Goal: Communication & Community: Share content

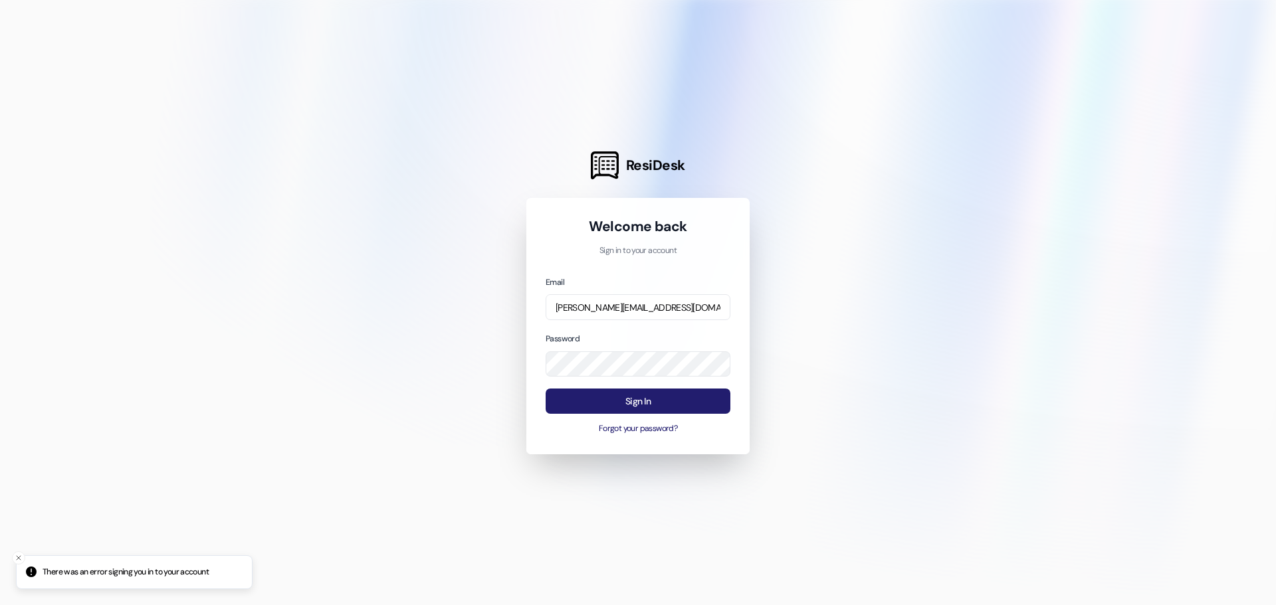
click at [636, 399] on button "Sign In" at bounding box center [637, 402] width 185 height 26
click at [641, 170] on span "ResiDesk" at bounding box center [655, 165] width 59 height 19
click at [640, 429] on button "Forgot your password?" at bounding box center [637, 429] width 185 height 12
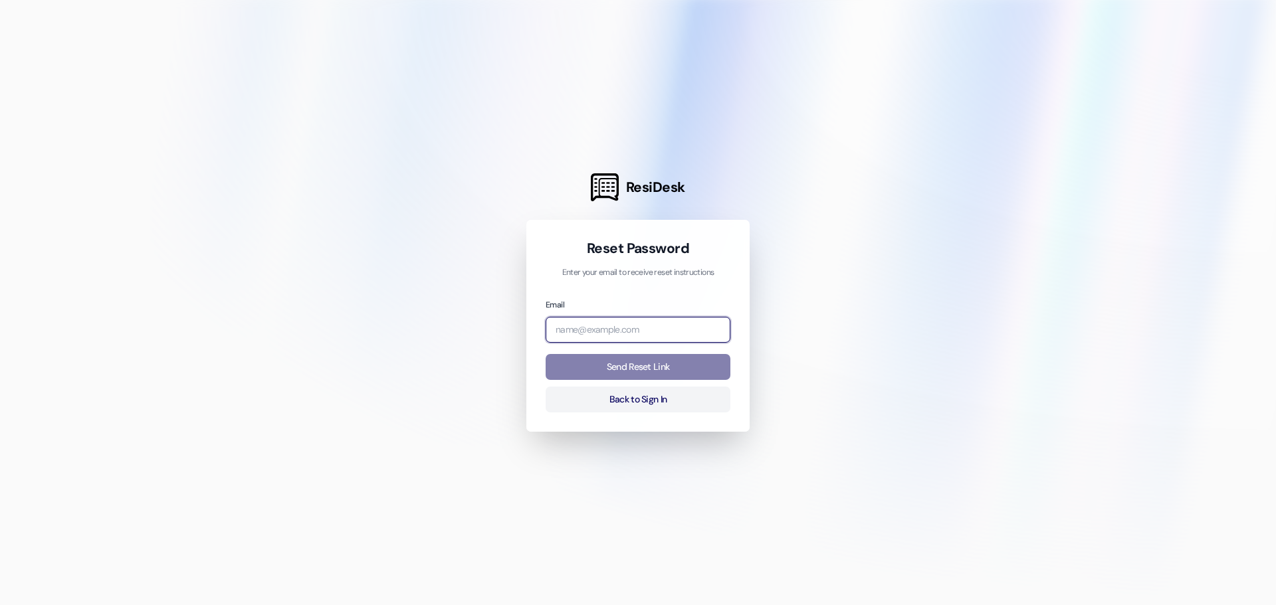
click at [622, 323] on input "email" at bounding box center [637, 330] width 185 height 26
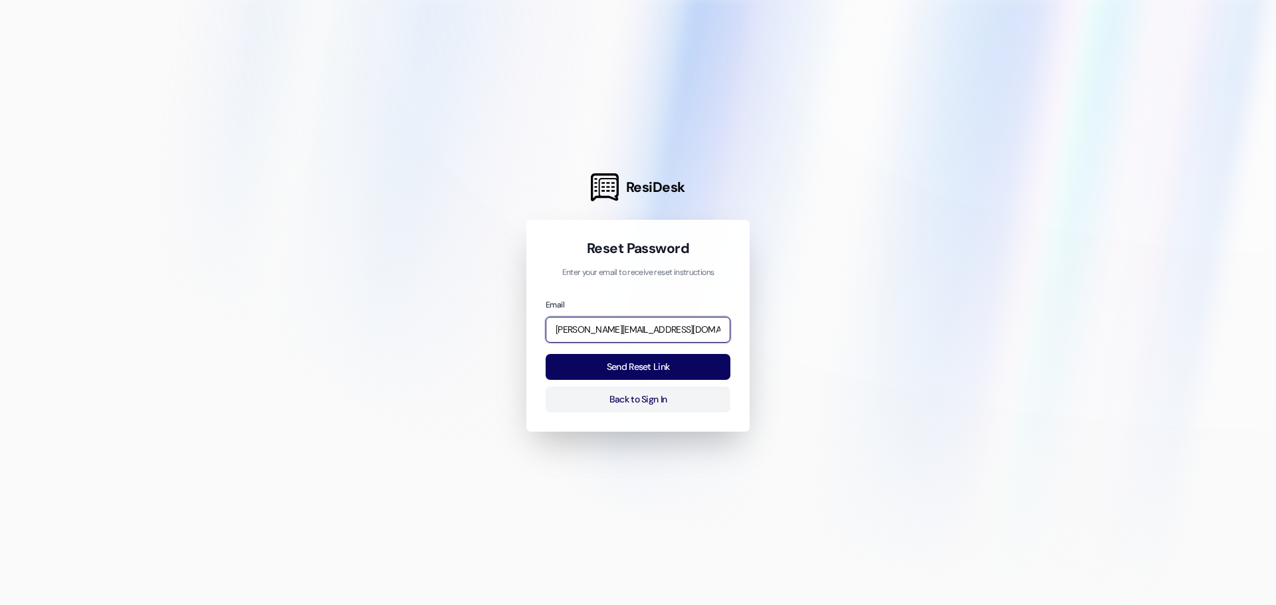
click at [662, 332] on input "[PERSON_NAME][EMAIL_ADDRESS][DOMAIN_NAME]" at bounding box center [637, 330] width 185 height 26
type input "[PERSON_NAME][EMAIL_ADDRESS][DOMAIN_NAME]"
click at [676, 355] on button "Send Reset Link" at bounding box center [637, 367] width 185 height 26
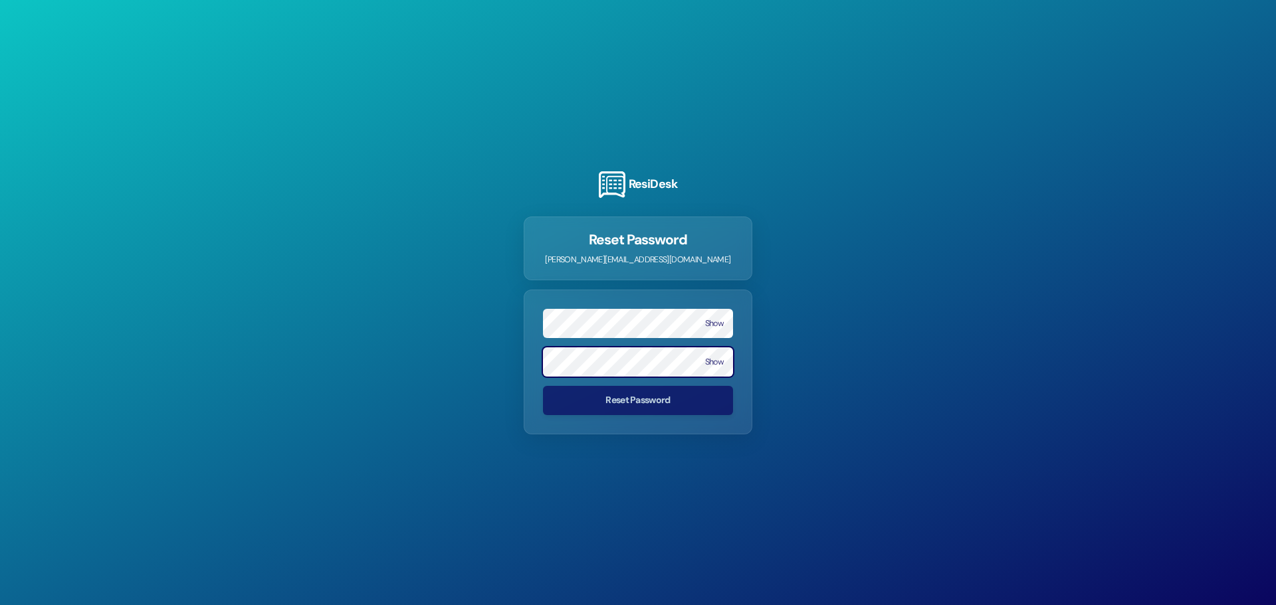
click at [621, 357] on form "Show Show Reset Password" at bounding box center [638, 362] width 229 height 145
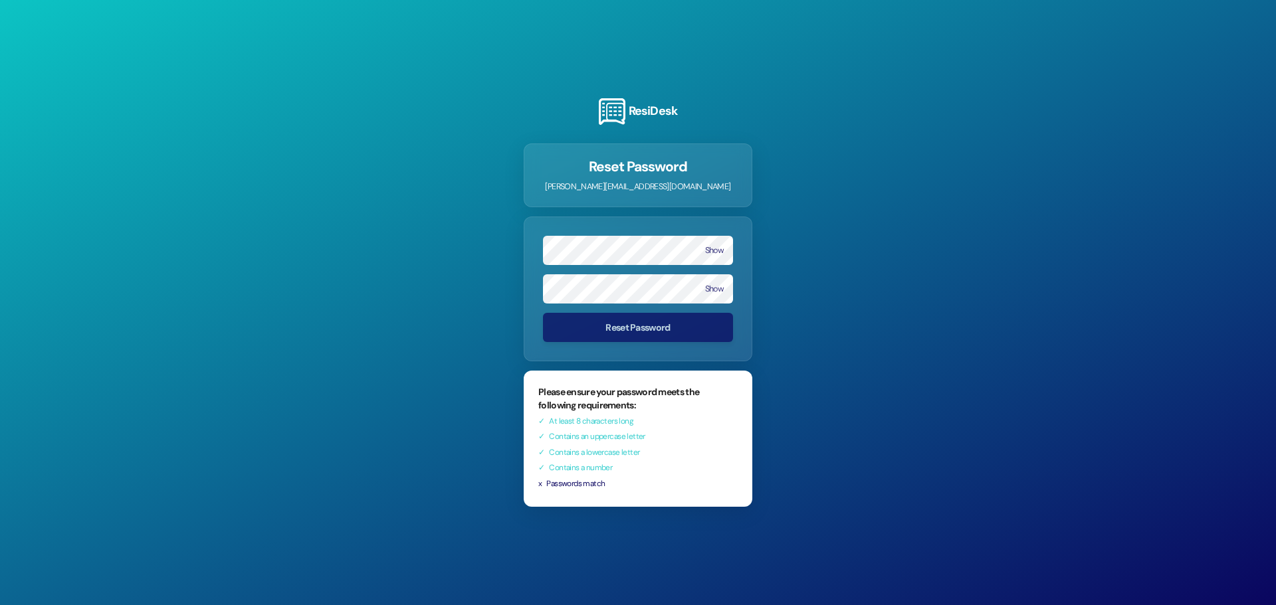
click at [884, 361] on div "ResiDesk Reset Password [PERSON_NAME][EMAIL_ADDRESS][DOMAIN_NAME] Show Show Res…" at bounding box center [638, 302] width 1276 height 605
click at [672, 326] on button "Reset Password" at bounding box center [638, 326] width 190 height 29
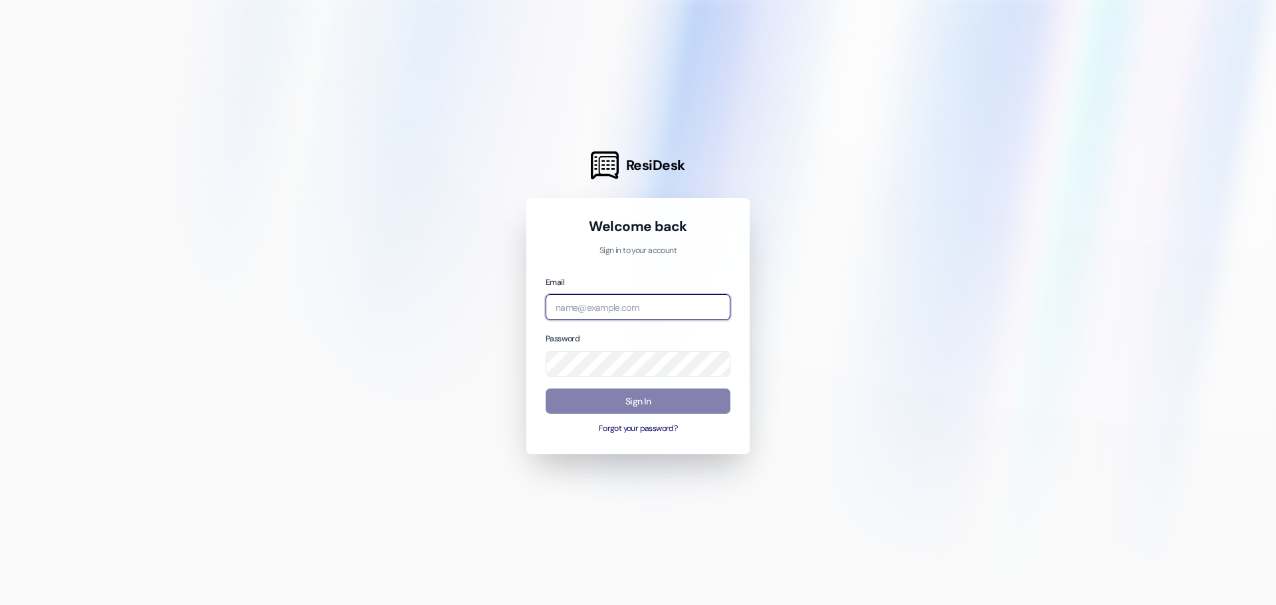
click at [632, 302] on input "email" at bounding box center [637, 307] width 185 height 26
click at [603, 304] on input "email" at bounding box center [637, 307] width 185 height 26
type input "[PERSON_NAME][EMAIL_ADDRESS][DOMAIN_NAME]"
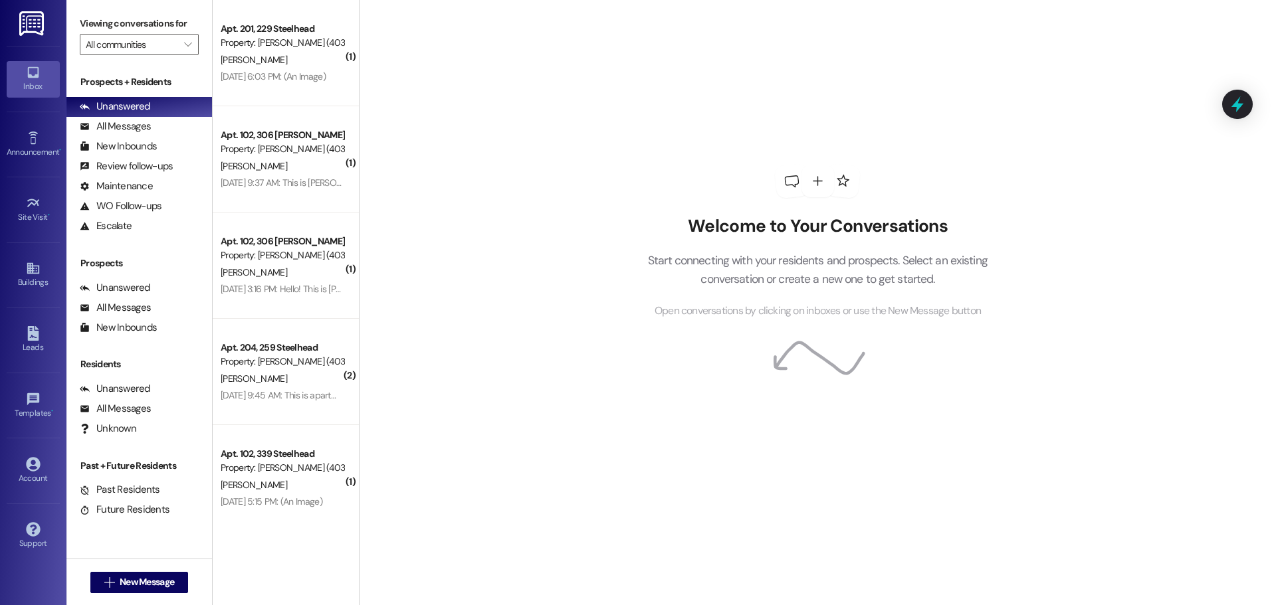
click at [0, 138] on div "Inbox Go to Inbox Announcement • Send A Text Announcement Site Visit • Go to Si…" at bounding box center [33, 302] width 66 height 605
click at [23, 147] on div "Announcement •" at bounding box center [33, 151] width 66 height 13
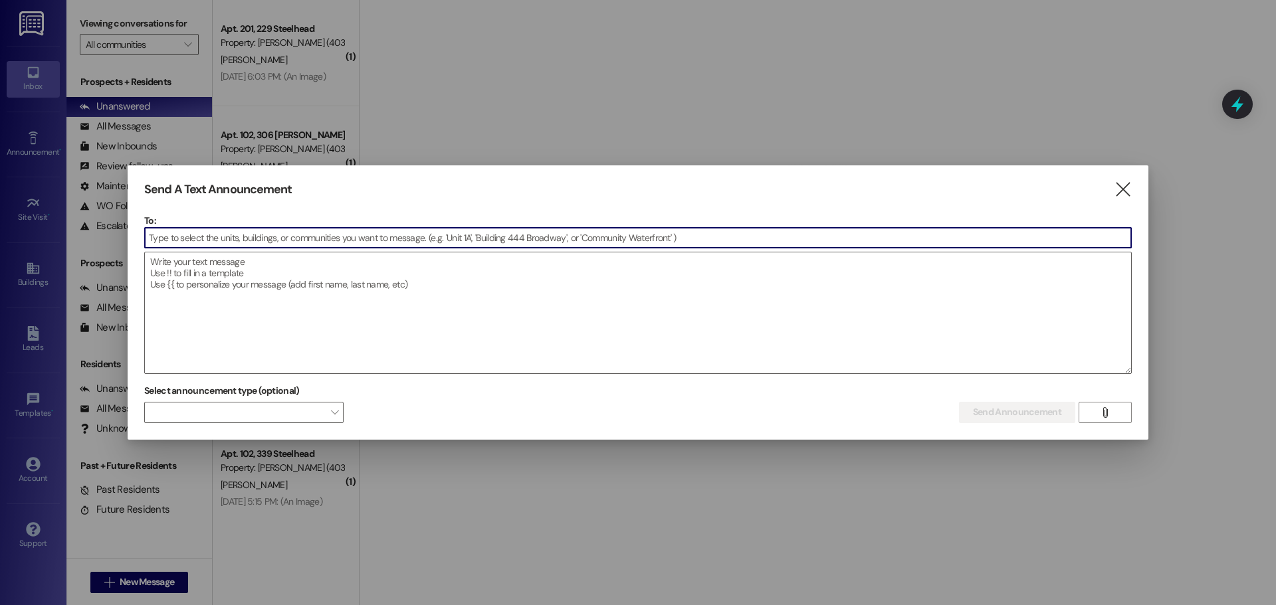
click at [294, 244] on input at bounding box center [638, 238] width 986 height 20
click at [276, 269] on textarea at bounding box center [638, 312] width 986 height 121
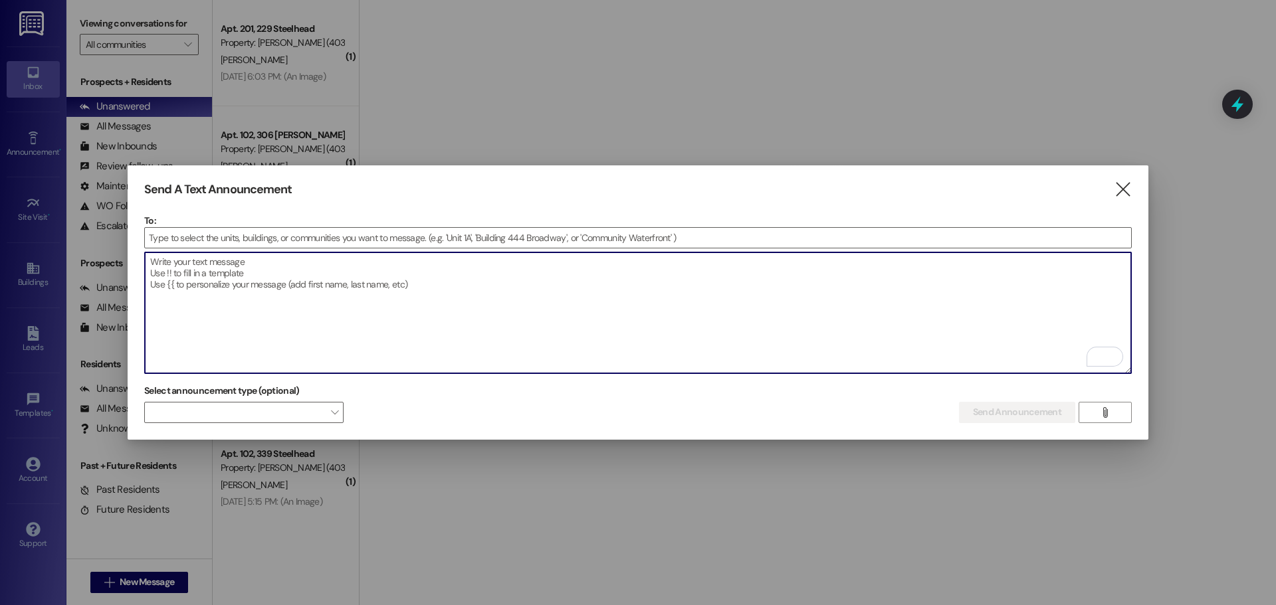
paste textarea "Meet Your New Property Manager Dear Residents, My name is [Your Full Name], and…"
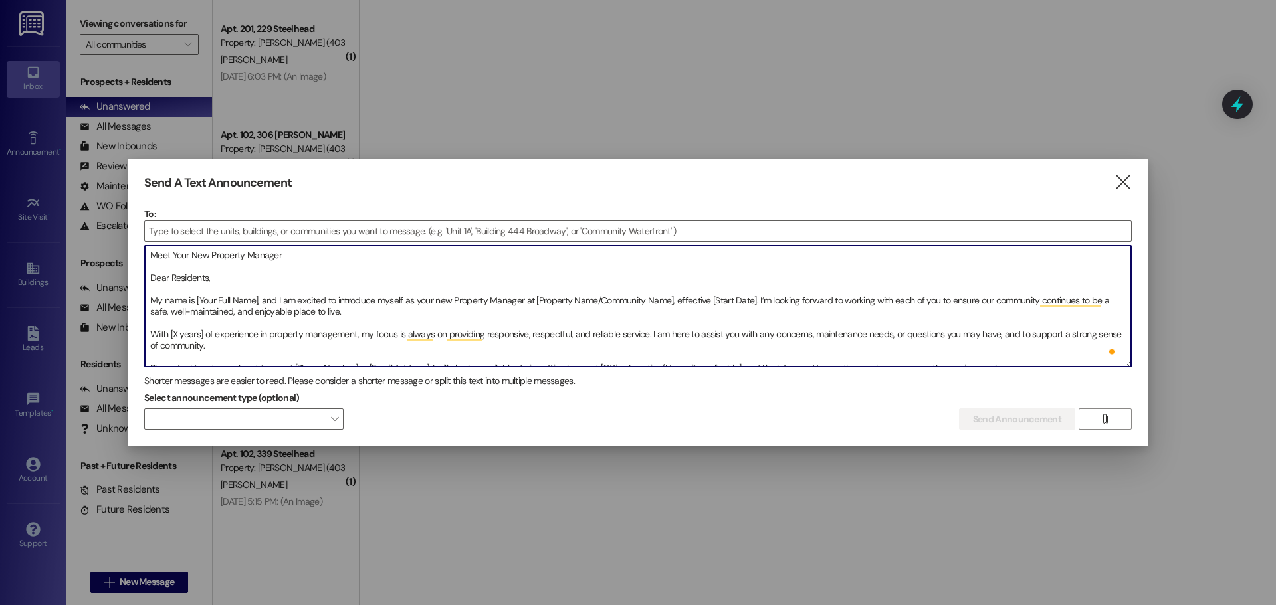
drag, startPoint x: 312, startPoint y: 247, endPoint x: 137, endPoint y: 248, distance: 175.4
click at [137, 248] on div "Send A Text Announcement  To:  Drop image file here Meet Your New Property Ma…" at bounding box center [638, 303] width 1020 height 288
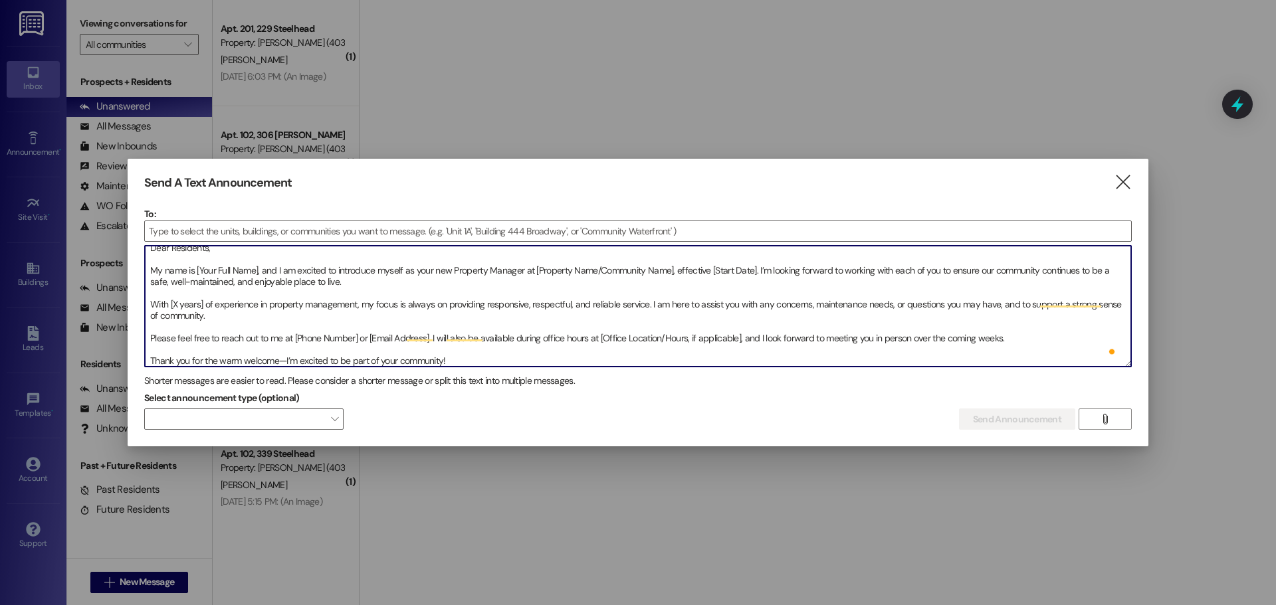
scroll to position [7, 0]
type textarea "Dear Residents, My name is [Your Full Name], and I am excited to introduce myse…"
click at [223, 222] on input at bounding box center [638, 231] width 986 height 20
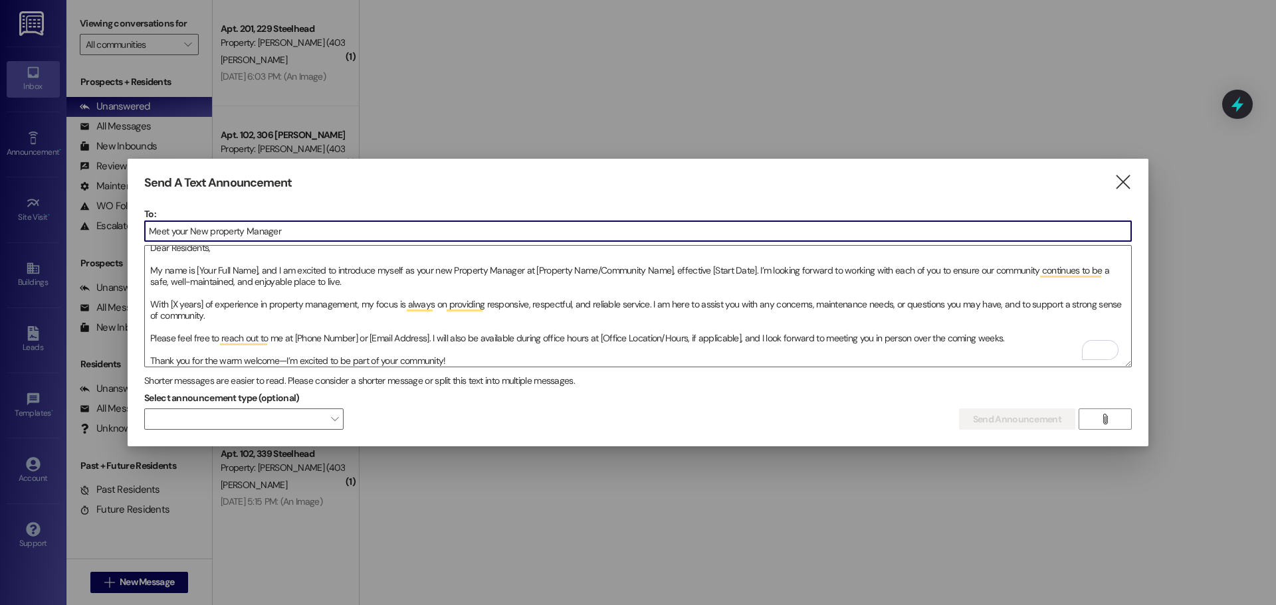
click at [212, 230] on input "Meet your New property Manager" at bounding box center [638, 231] width 986 height 20
type input "Meet your New Property Manager"
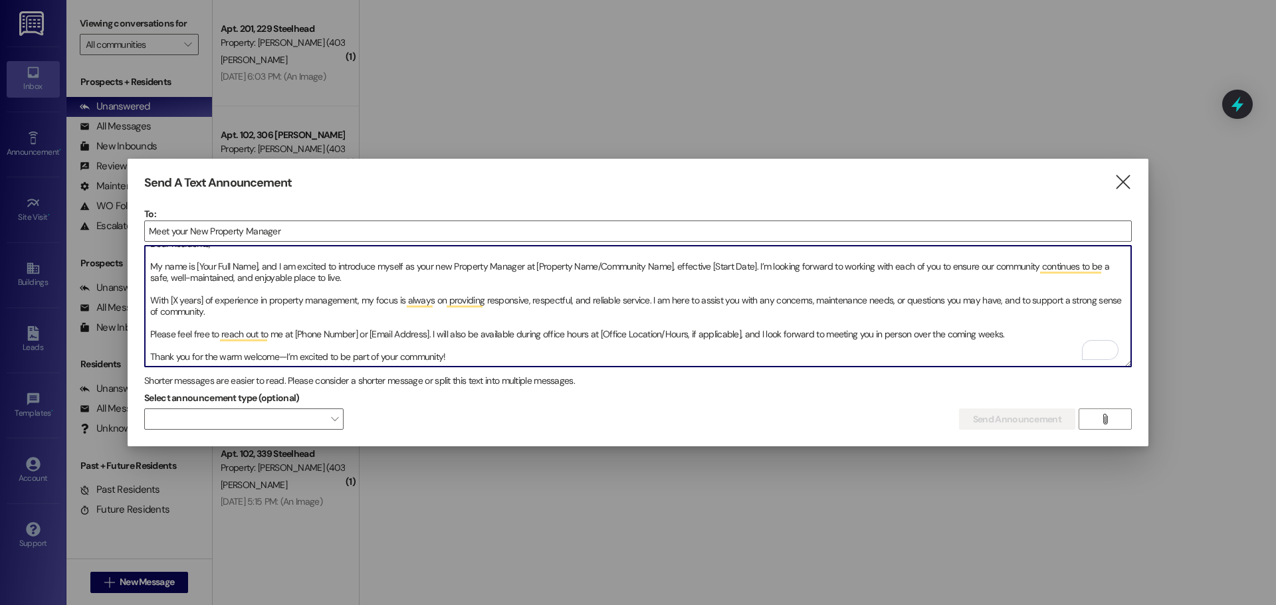
click at [257, 264] on textarea "Dear Residents, My name is [Your Full Name], and I am excited to introduce myse…" at bounding box center [638, 306] width 986 height 121
click at [257, 263] on textarea "Dear Residents, My name is [Your Full Name], and I am excited to introduce myse…" at bounding box center [638, 306] width 986 height 121
click at [258, 262] on textarea "Dear Residents, My name is [Your Full Name], and I am excited to introduce myse…" at bounding box center [638, 306] width 986 height 121
drag, startPoint x: 529, startPoint y: 264, endPoint x: 668, endPoint y: 260, distance: 138.9
click at [668, 260] on textarea "Dear Residents, My name is [PERSON_NAME], and I am excited to introduce myself …" at bounding box center [638, 306] width 986 height 121
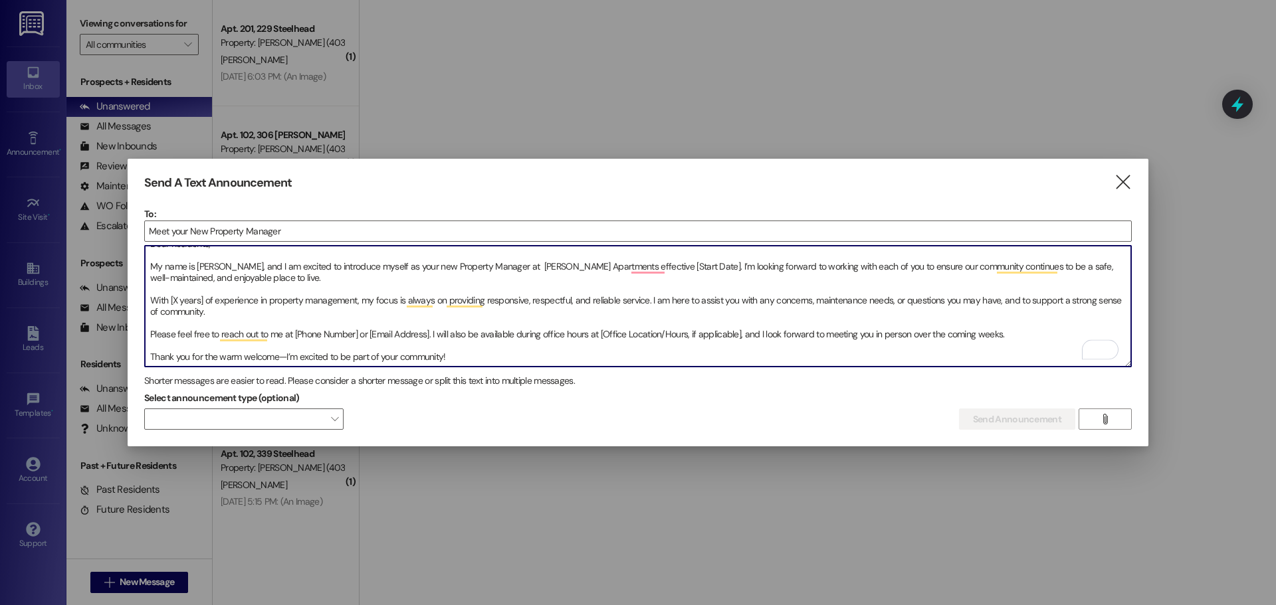
click at [680, 263] on textarea "Dear Residents, My name is [PERSON_NAME], and I am excited to introduce myself …" at bounding box center [638, 306] width 986 height 121
click at [692, 263] on textarea "Dear Residents, My name is [PERSON_NAME], and I am excited to introduce myself …" at bounding box center [638, 306] width 986 height 121
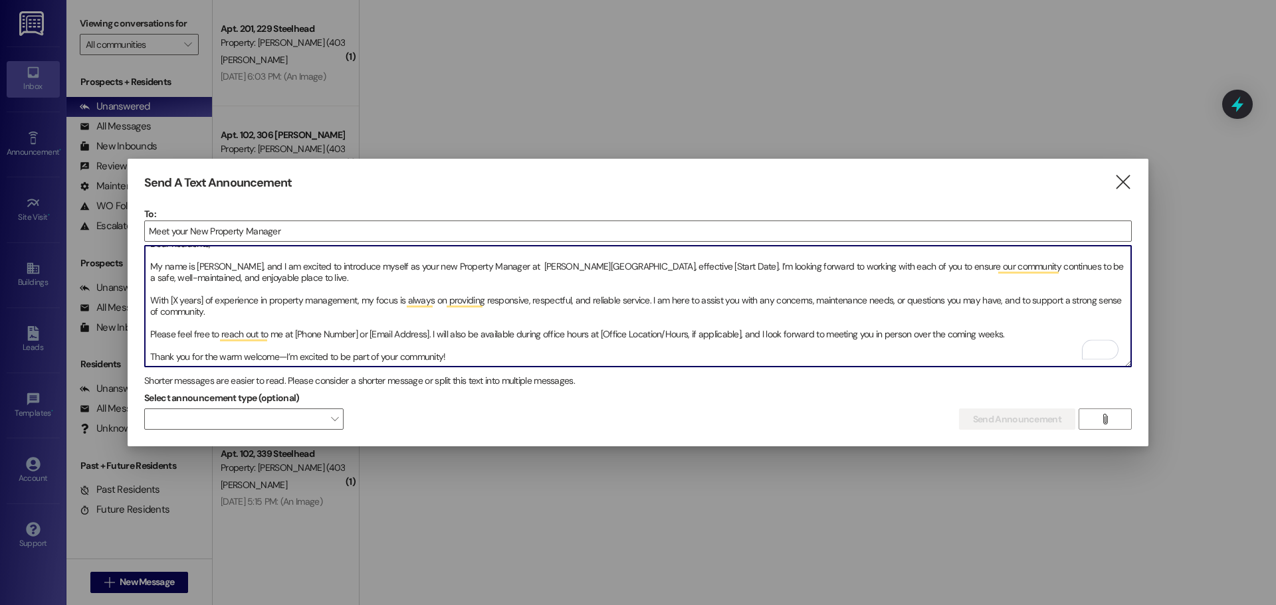
click at [692, 263] on textarea "Dear Residents, My name is [PERSON_NAME], and I am excited to introduce myself …" at bounding box center [638, 306] width 986 height 121
click at [713, 262] on textarea "Dear Residents, My name is [PERSON_NAME], and I am excited to introduce myself …" at bounding box center [638, 306] width 986 height 121
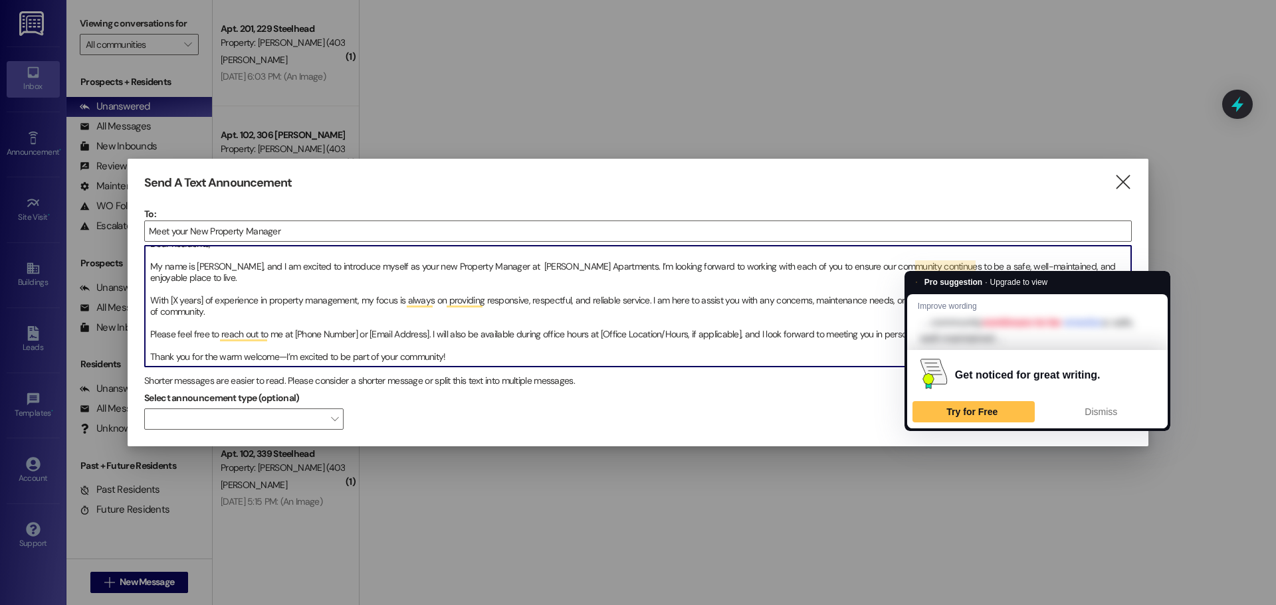
click at [867, 298] on textarea "Dear Residents, My name is [PERSON_NAME], and I am excited to introduce myself …" at bounding box center [638, 306] width 986 height 121
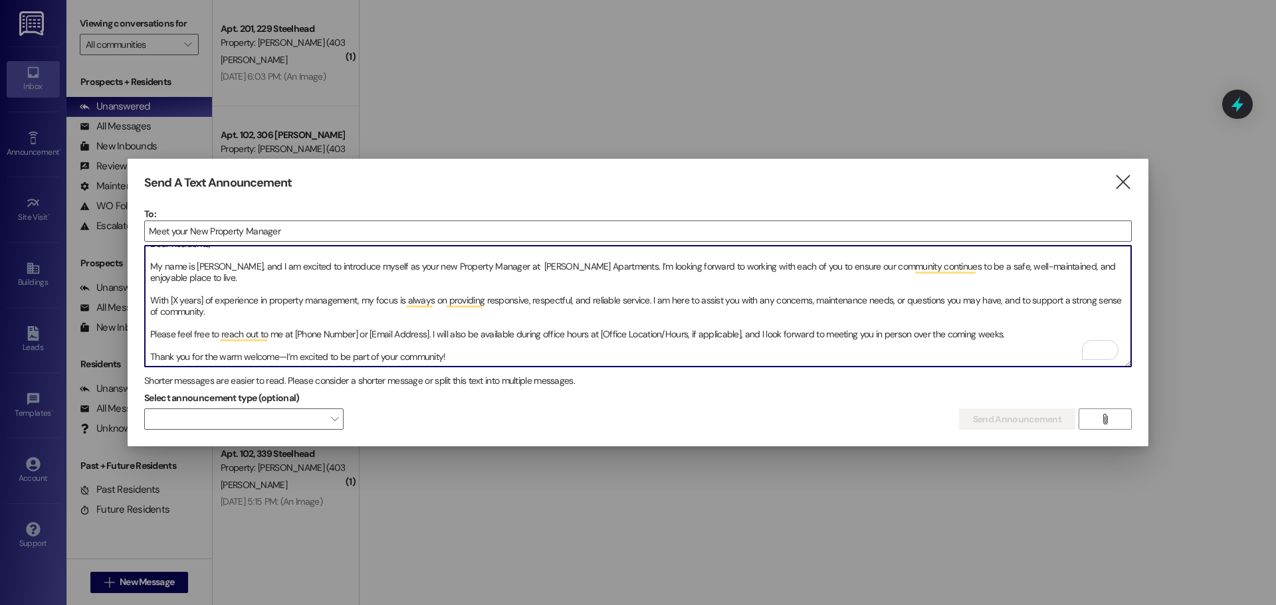
drag, startPoint x: 359, startPoint y: 297, endPoint x: 156, endPoint y: 292, distance: 203.4
click at [176, 290] on textarea "Dear Residents, My name is [PERSON_NAME], and I am excited to introduce myself …" at bounding box center [638, 306] width 986 height 121
drag, startPoint x: 147, startPoint y: 292, endPoint x: 363, endPoint y: 302, distance: 215.4
click at [363, 302] on textarea "Dear Residents, My name is [PERSON_NAME], and I am excited to introduce myself …" at bounding box center [638, 306] width 986 height 121
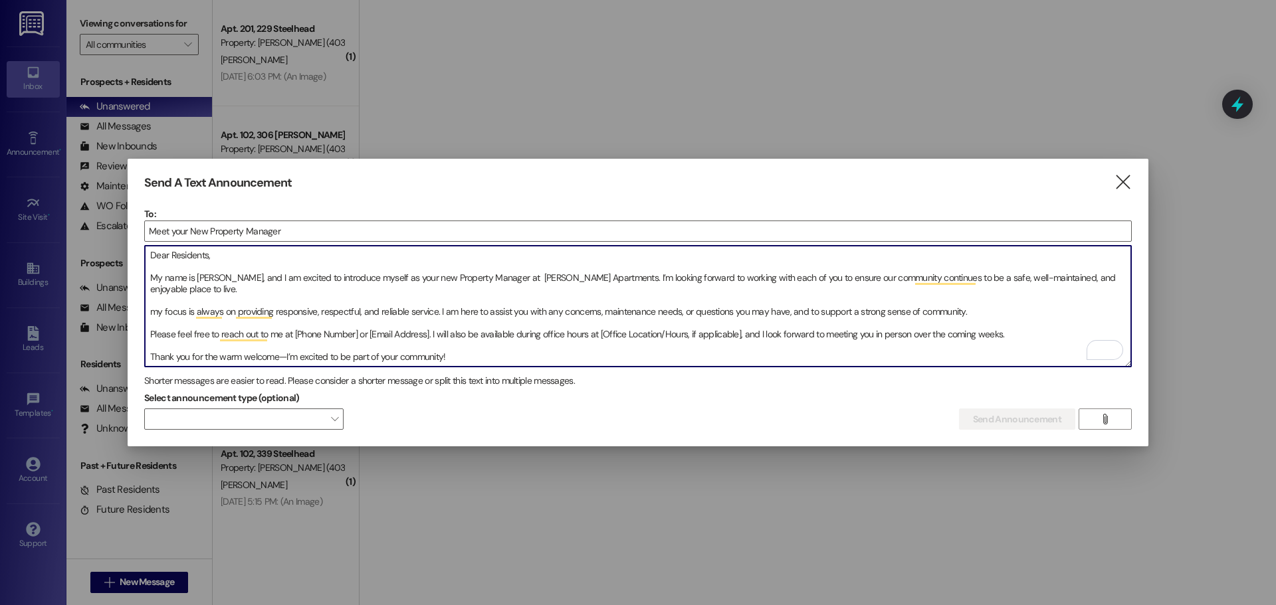
scroll to position [0, 0]
click at [341, 333] on textarea "Dear Residents, My name is [PERSON_NAME], and I am excited to introduce myself …" at bounding box center [638, 306] width 986 height 121
click at [360, 330] on textarea "Dear Residents, My name is [PERSON_NAME], and I am excited to introduce myself …" at bounding box center [638, 306] width 986 height 121
drag, startPoint x: 430, startPoint y: 330, endPoint x: 368, endPoint y: 333, distance: 61.8
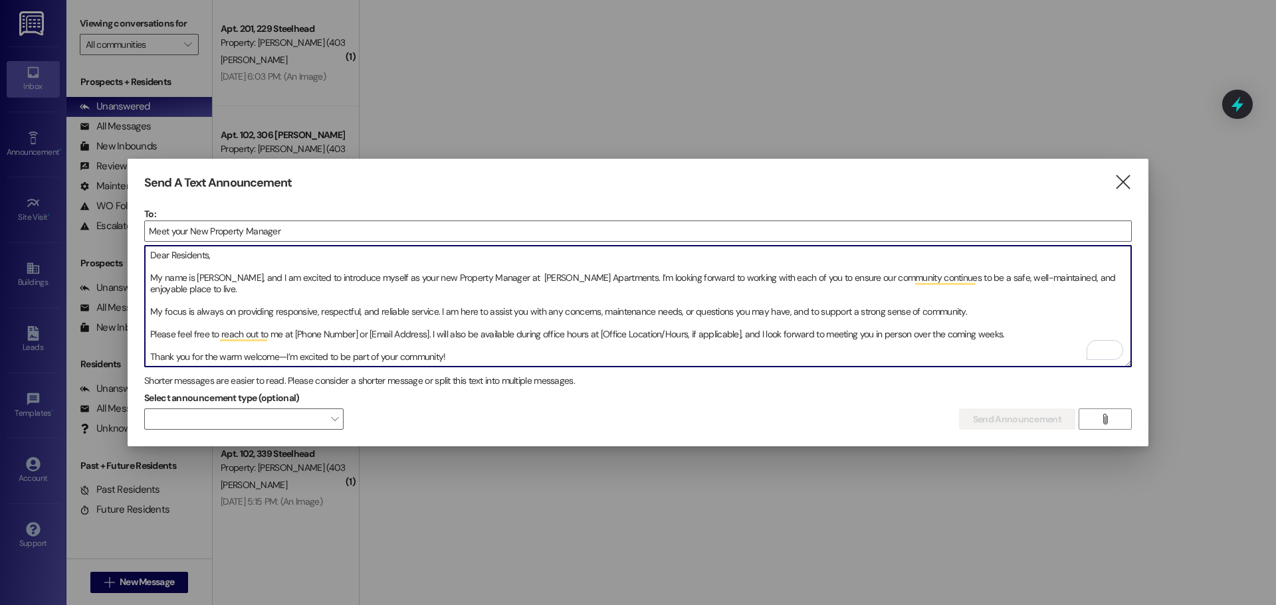
click at [368, 333] on textarea "Dear Residents, My name is [PERSON_NAME], and I am excited to introduce myself …" at bounding box center [638, 306] width 986 height 121
click at [465, 353] on textarea "Dear Residents, My name is [PERSON_NAME], and I am excited to introduce myself …" at bounding box center [638, 306] width 986 height 121
click at [407, 329] on textarea "Dear Residents, My name is [PERSON_NAME], and I am excited to introduce myself …" at bounding box center [638, 306] width 986 height 121
click at [406, 329] on textarea "Dear Residents, My name is [PERSON_NAME], and I am excited to introduce myself …" at bounding box center [638, 306] width 986 height 121
click at [397, 334] on textarea "Dear Residents, My name is [PERSON_NAME], and I am excited to introduce myself …" at bounding box center [638, 306] width 986 height 121
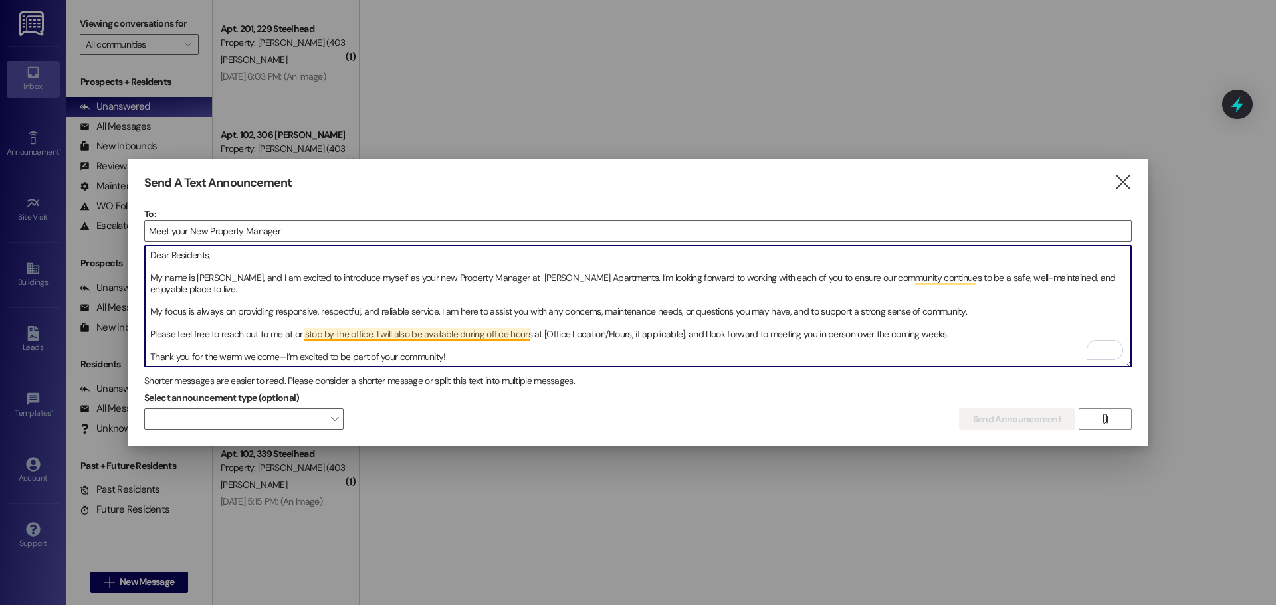
click at [397, 334] on textarea "Dear Residents, My name is [PERSON_NAME], and I am excited to introduce myself …" at bounding box center [638, 306] width 986 height 121
drag, startPoint x: 524, startPoint y: 331, endPoint x: 668, endPoint y: 335, distance: 144.9
click at [668, 335] on textarea "Dear Residents, My name is [PERSON_NAME], and I am excited to introduce myself …" at bounding box center [638, 306] width 986 height 121
click at [561, 351] on textarea "Dear Residents, My name is [PERSON_NAME], and I am excited to introduce myself …" at bounding box center [638, 306] width 986 height 121
drag, startPoint x: 372, startPoint y: 334, endPoint x: 523, endPoint y: 334, distance: 150.8
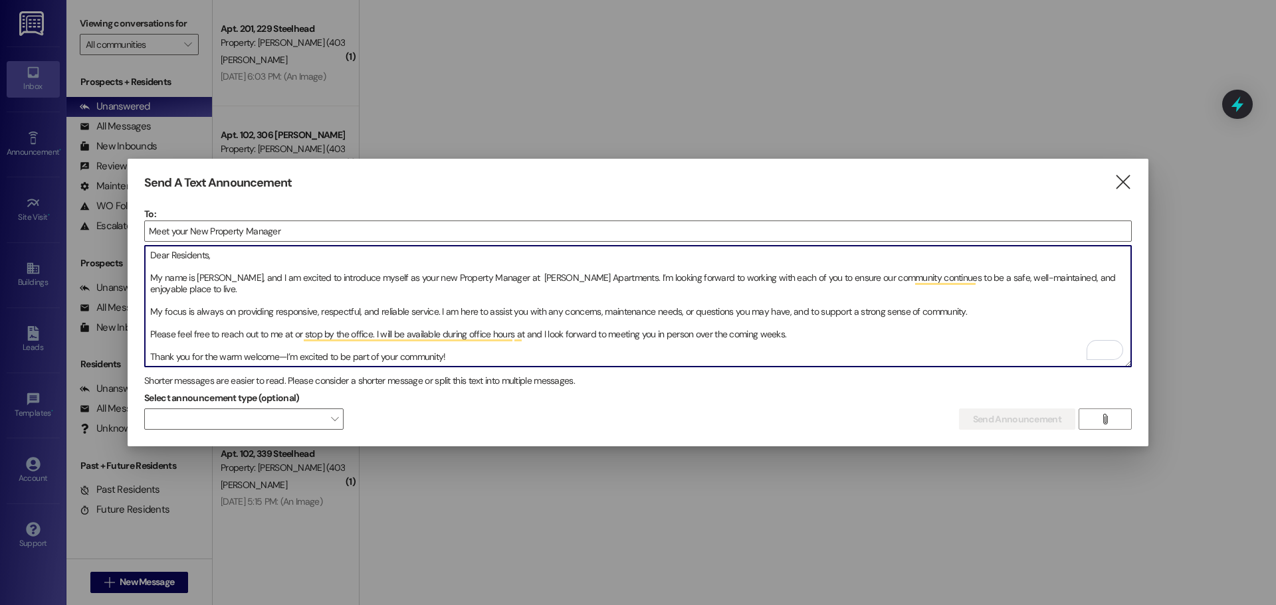
click at [523, 334] on textarea "Dear Residents, My name is [PERSON_NAME], and I am excited to introduce myself …" at bounding box center [638, 306] width 986 height 121
click at [514, 329] on textarea "Dear Residents, My name is [PERSON_NAME], and I am excited to introduce myself …" at bounding box center [638, 306] width 986 height 121
click at [461, 331] on textarea "Dear Residents, My name is [PERSON_NAME], and I am excited to introduce myself …" at bounding box center [638, 306] width 986 height 121
click at [504, 349] on textarea "Dear Residents, My name is [PERSON_NAME], and I am excited to introduce myself …" at bounding box center [638, 306] width 986 height 121
click at [741, 345] on textarea "Dear Residents, My name is [PERSON_NAME], and I am excited to introduce myself …" at bounding box center [638, 306] width 986 height 121
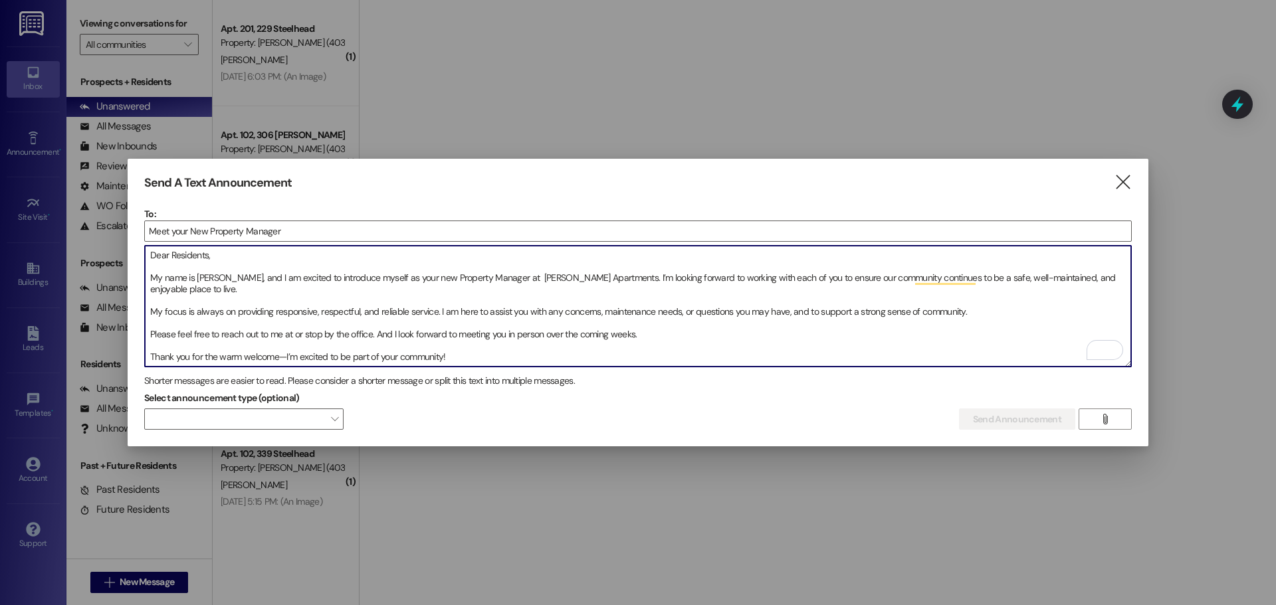
click at [684, 358] on textarea "Dear Residents, My name is [PERSON_NAME], and I am excited to introduce myself …" at bounding box center [638, 306] width 986 height 121
type textarea "Dear Residents, My name is [PERSON_NAME], and I am excited to introduce myself …"
click at [661, 388] on div "Select announcement type (optional)  Send Announcement " at bounding box center [637, 409] width 987 height 42
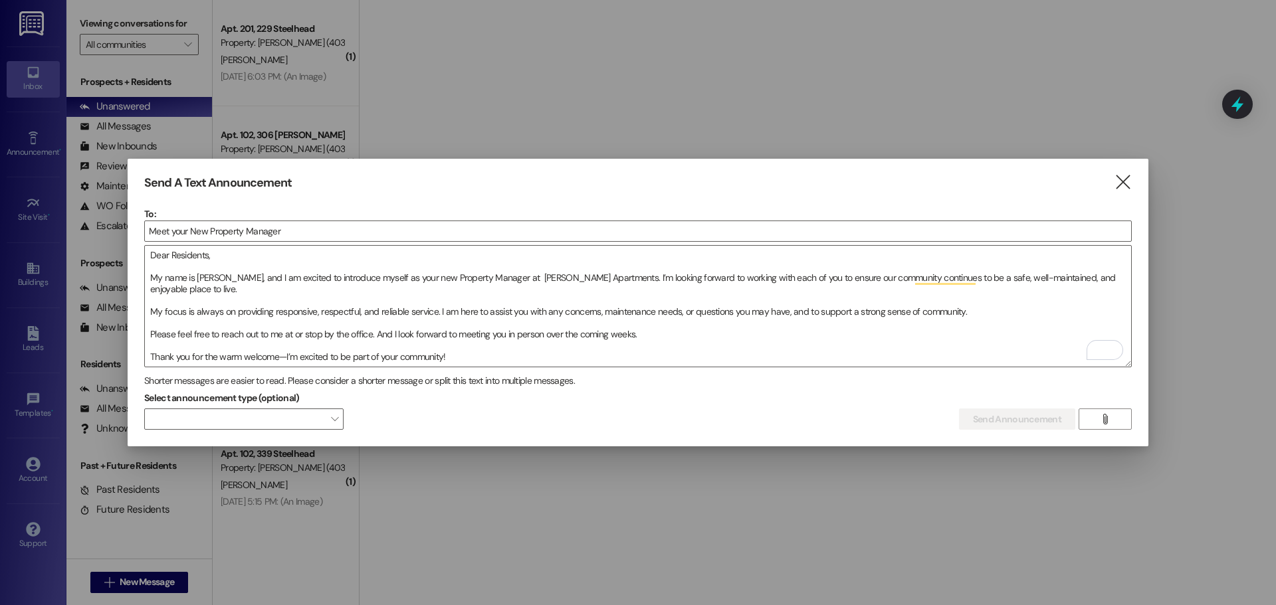
drag, startPoint x: 875, startPoint y: 402, endPoint x: 810, endPoint y: 378, distance: 69.4
click at [874, 401] on div "Select announcement type (optional)  Send Announcement " at bounding box center [637, 409] width 987 height 42
click at [325, 213] on p "To:" at bounding box center [637, 213] width 987 height 13
click at [330, 221] on input "Meet your New Property Manager" at bounding box center [638, 231] width 986 height 20
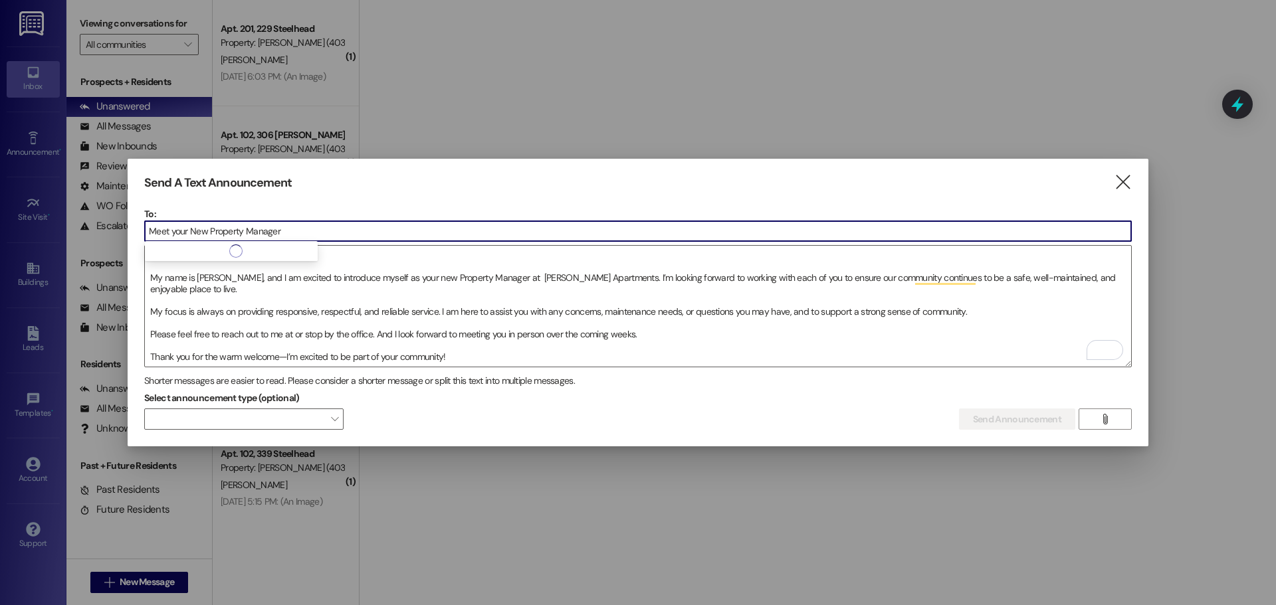
click at [337, 225] on input "Meet your New Property Manager" at bounding box center [638, 231] width 986 height 20
click at [337, 226] on input at bounding box center [638, 231] width 986 height 20
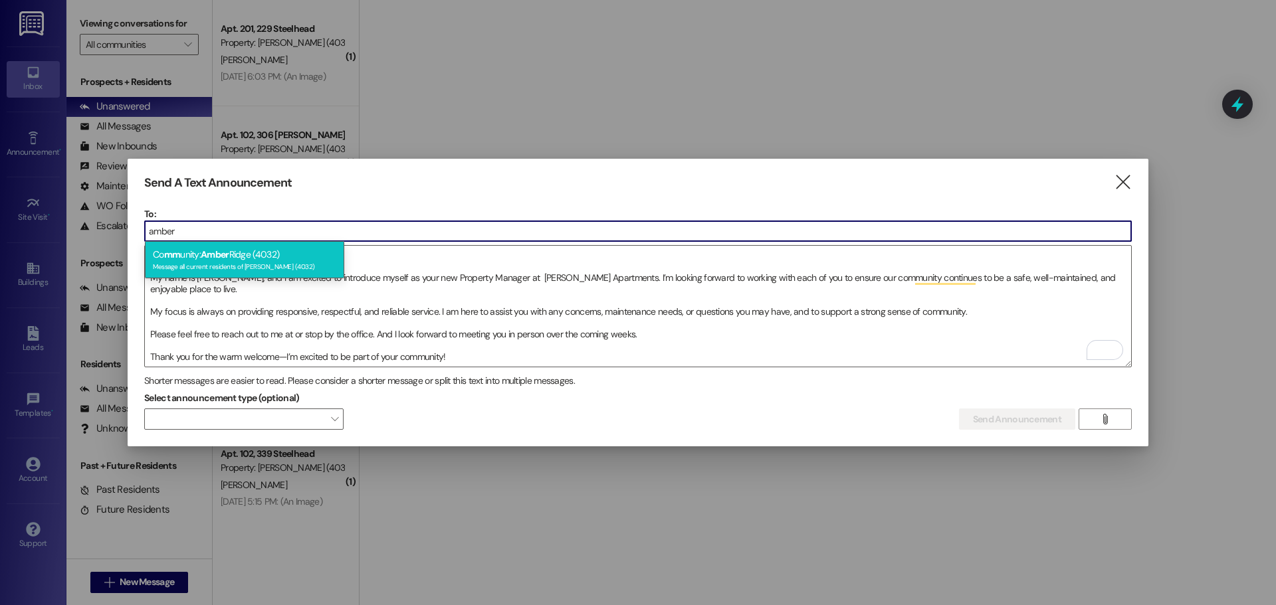
type input "amber"
click at [287, 254] on div "Co mm unity: [PERSON_NAME] (4032) Message all current residents of [PERSON_NAME…" at bounding box center [244, 260] width 199 height 38
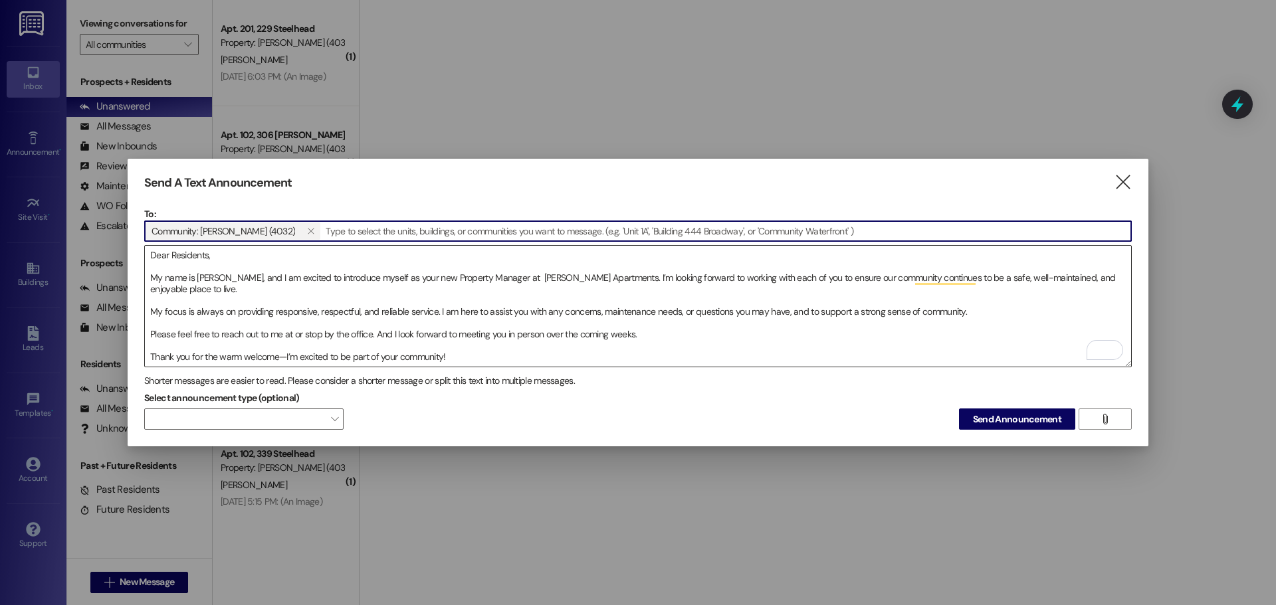
click at [229, 258] on textarea "Dear Residents, My name is [PERSON_NAME], and I am excited to introduce myself …" at bounding box center [638, 306] width 986 height 121
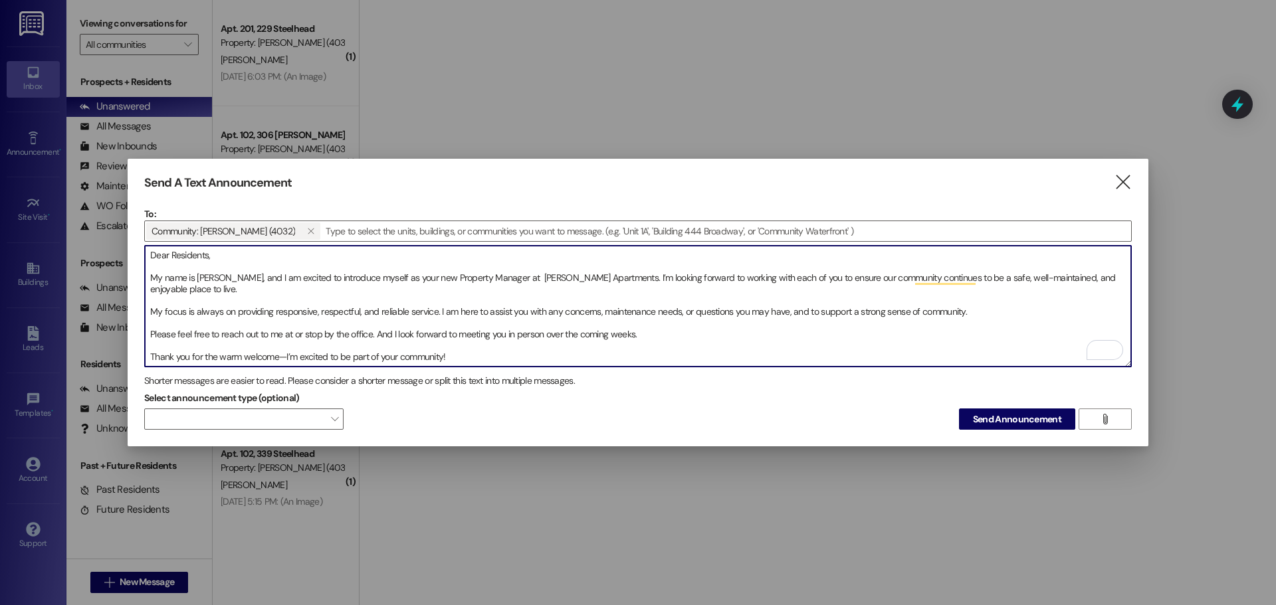
click at [217, 254] on textarea "Dear Residents, My name is [PERSON_NAME], and I am excited to introduce myself …" at bounding box center [638, 306] width 986 height 121
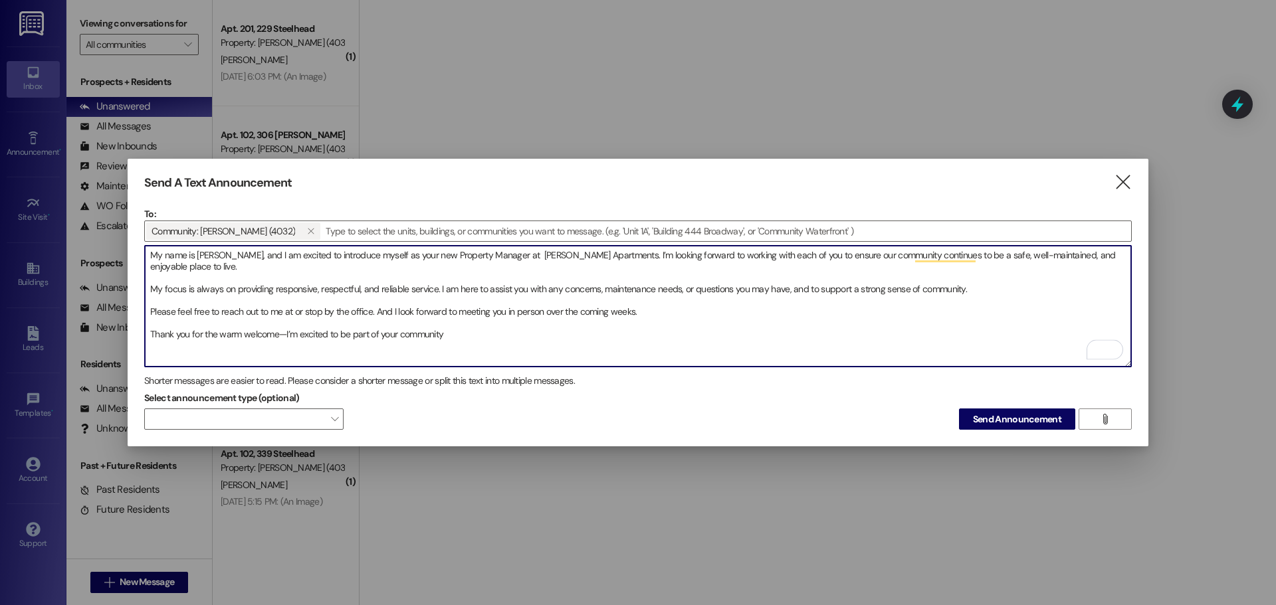
click at [151, 249] on textarea "My name is [PERSON_NAME], and I am excited to introduce myself as your new Prop…" at bounding box center [638, 306] width 986 height 121
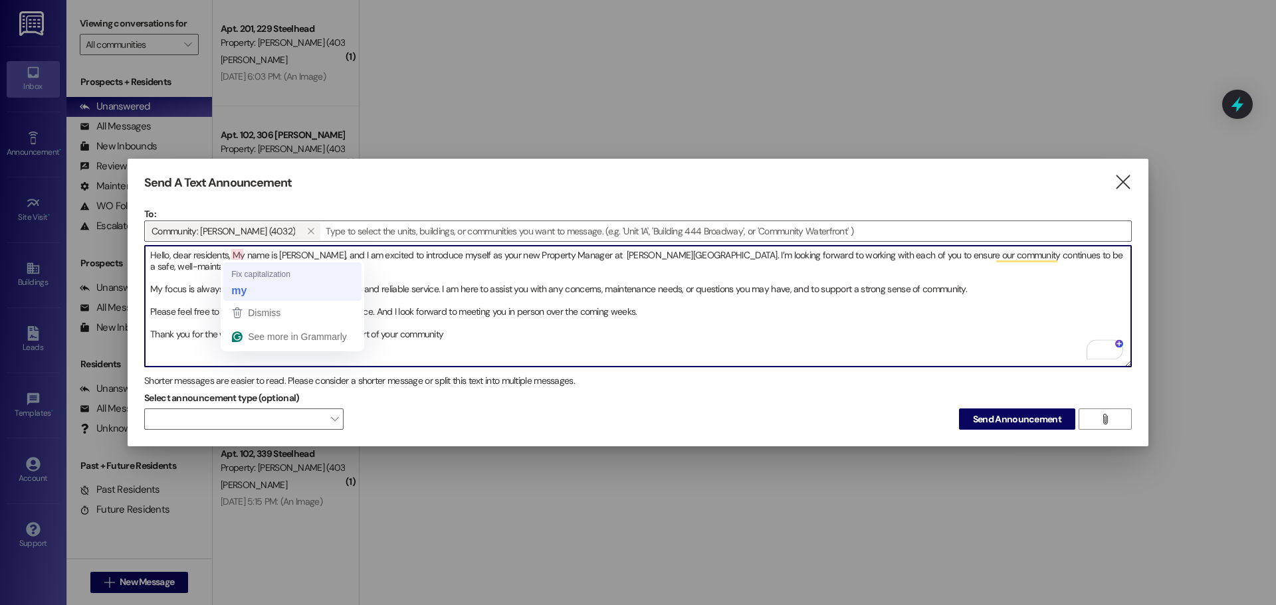
type textarea "Hello, dear residents, my name is [PERSON_NAME], and I am excited to introduce …"
click at [335, 276] on textarea "Hello, dear residents, my name is [PERSON_NAME], and I am excited to introduce …" at bounding box center [638, 306] width 986 height 121
